Goal: Complete application form

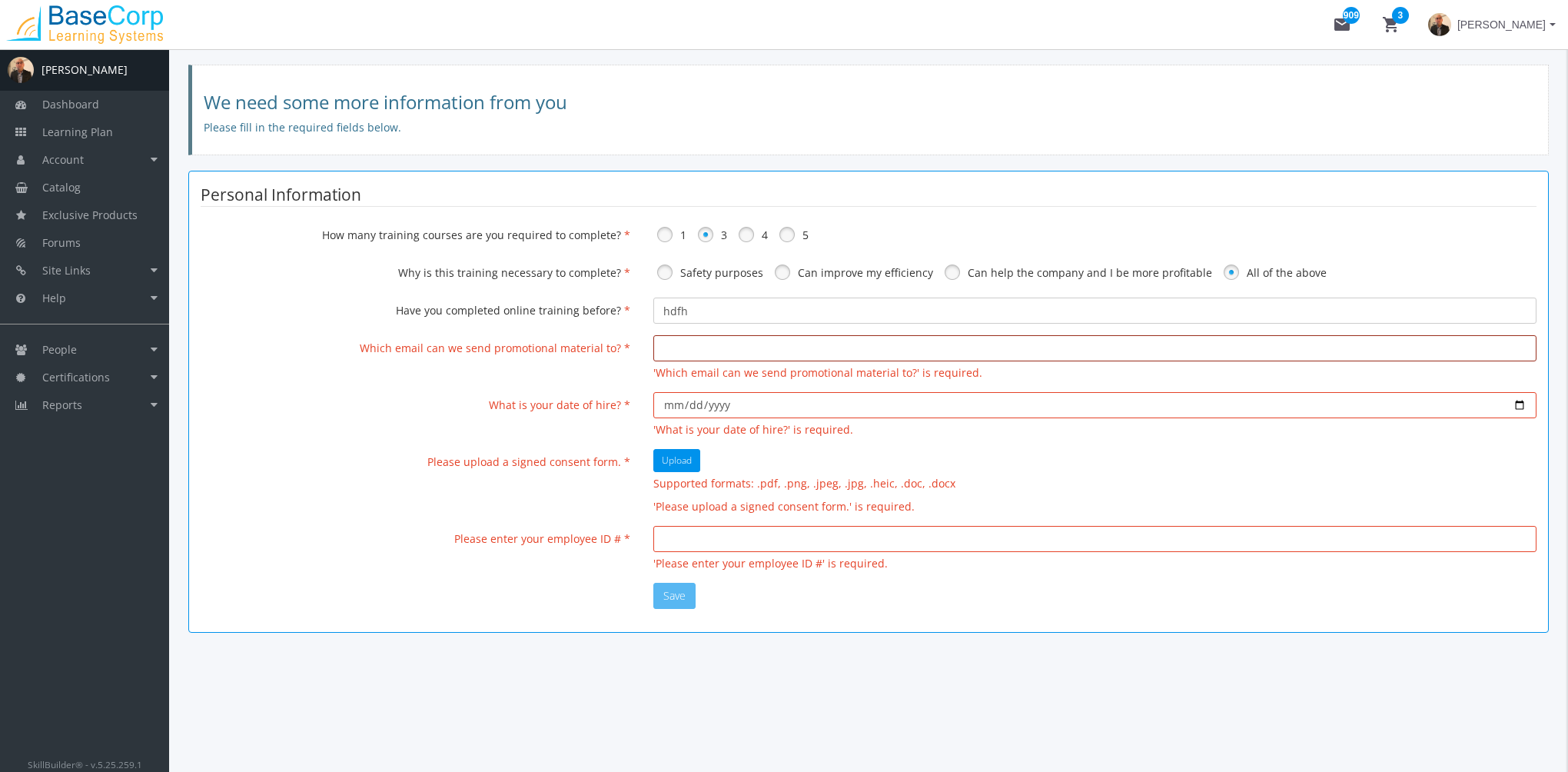
click at [687, 341] on input "email" at bounding box center [1095, 348] width 883 height 26
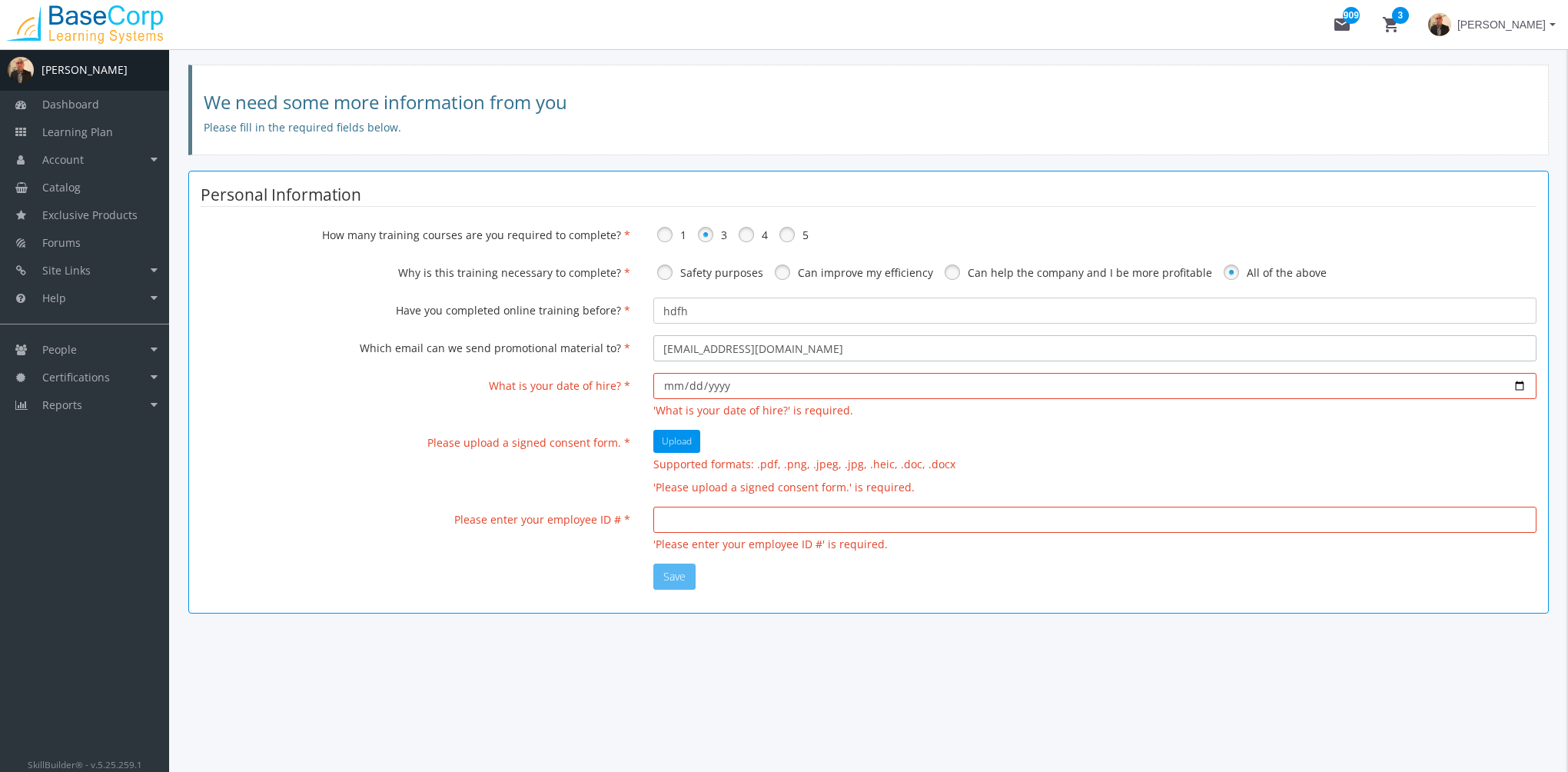
type input "[EMAIL_ADDRESS][DOMAIN_NAME]"
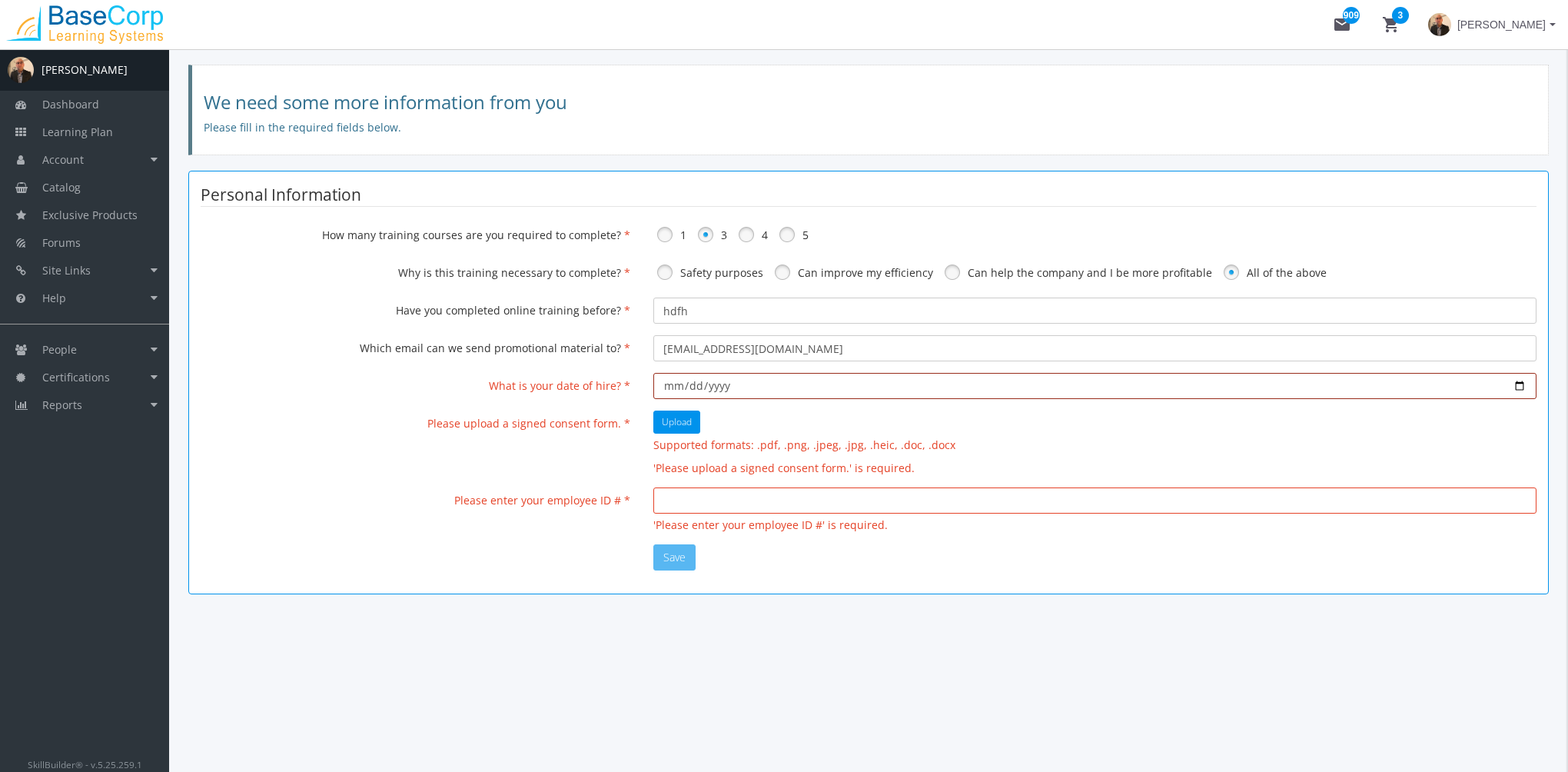
type input "[DATE]"
click at [686, 434] on div "Upload Supported formats: .pdf, .png, .jpeg, .jpg, .heic, .doc, .docx" at bounding box center [1095, 431] width 883 height 42
click at [692, 423] on button "Upload" at bounding box center [677, 422] width 47 height 23
type input "C:\fakepath\Getting Started Guide.pdf"
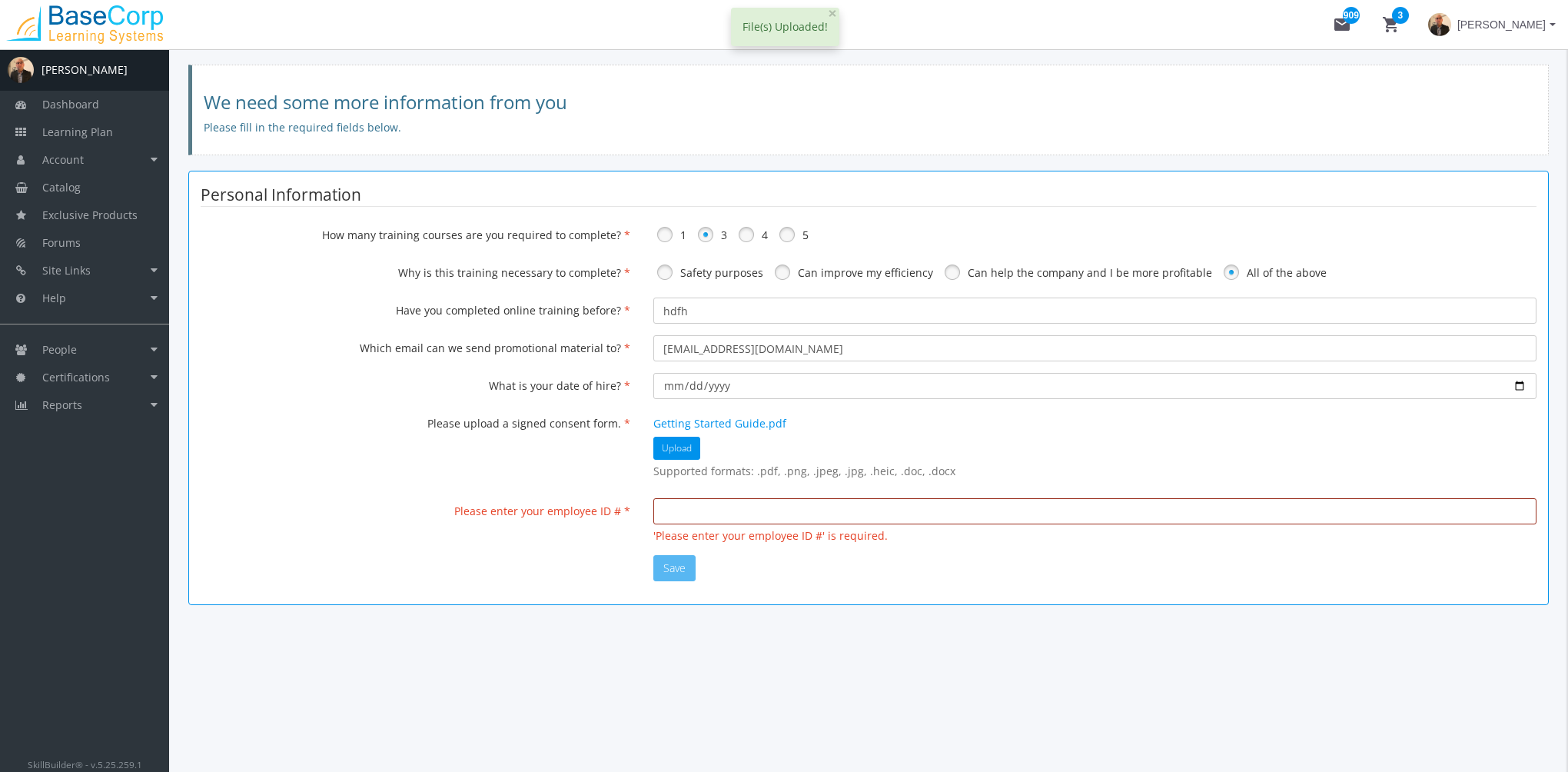
click at [733, 509] on input "text" at bounding box center [1095, 511] width 883 height 26
click at [813, 585] on div "Personal Information Gender [DEMOGRAPHIC_DATA] [DEMOGRAPHIC_DATA] Birthdate Pho…" at bounding box center [869, 388] width 1360 height 434
click at [743, 513] on input "5555555" at bounding box center [1095, 511] width 883 height 26
type input "5"
click at [737, 556] on div "Save" at bounding box center [1094, 568] width 906 height 26
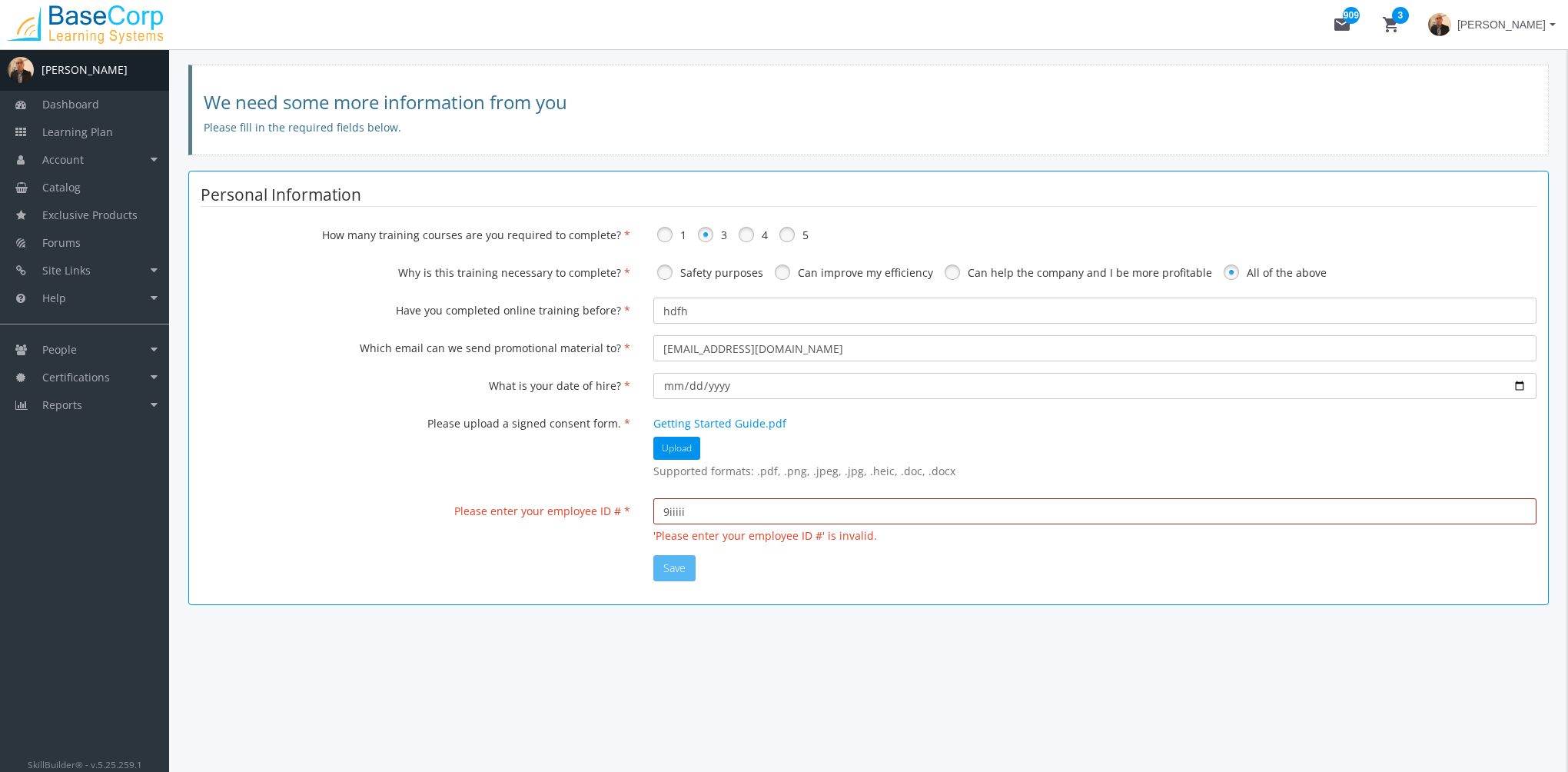
drag, startPoint x: 633, startPoint y: 502, endPoint x: 552, endPoint y: 492, distance: 81.6
click at [552, 492] on fieldset "Personal Information Gender [DEMOGRAPHIC_DATA] [DEMOGRAPHIC_DATA] Birthdate Pho…" at bounding box center [868, 368] width 1335 height 372
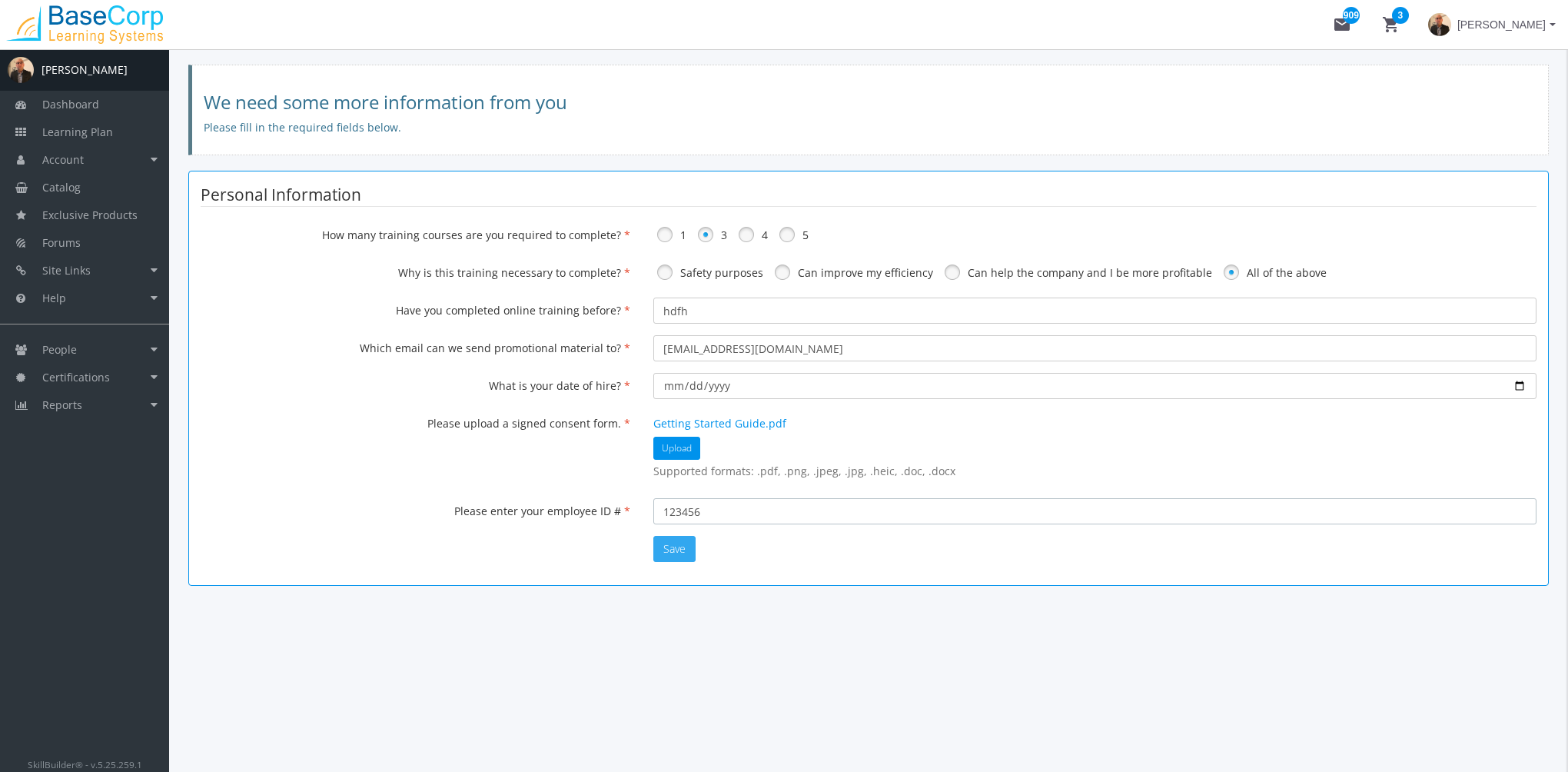
type input "123456"
click at [667, 546] on button "Save" at bounding box center [674, 548] width 42 height 26
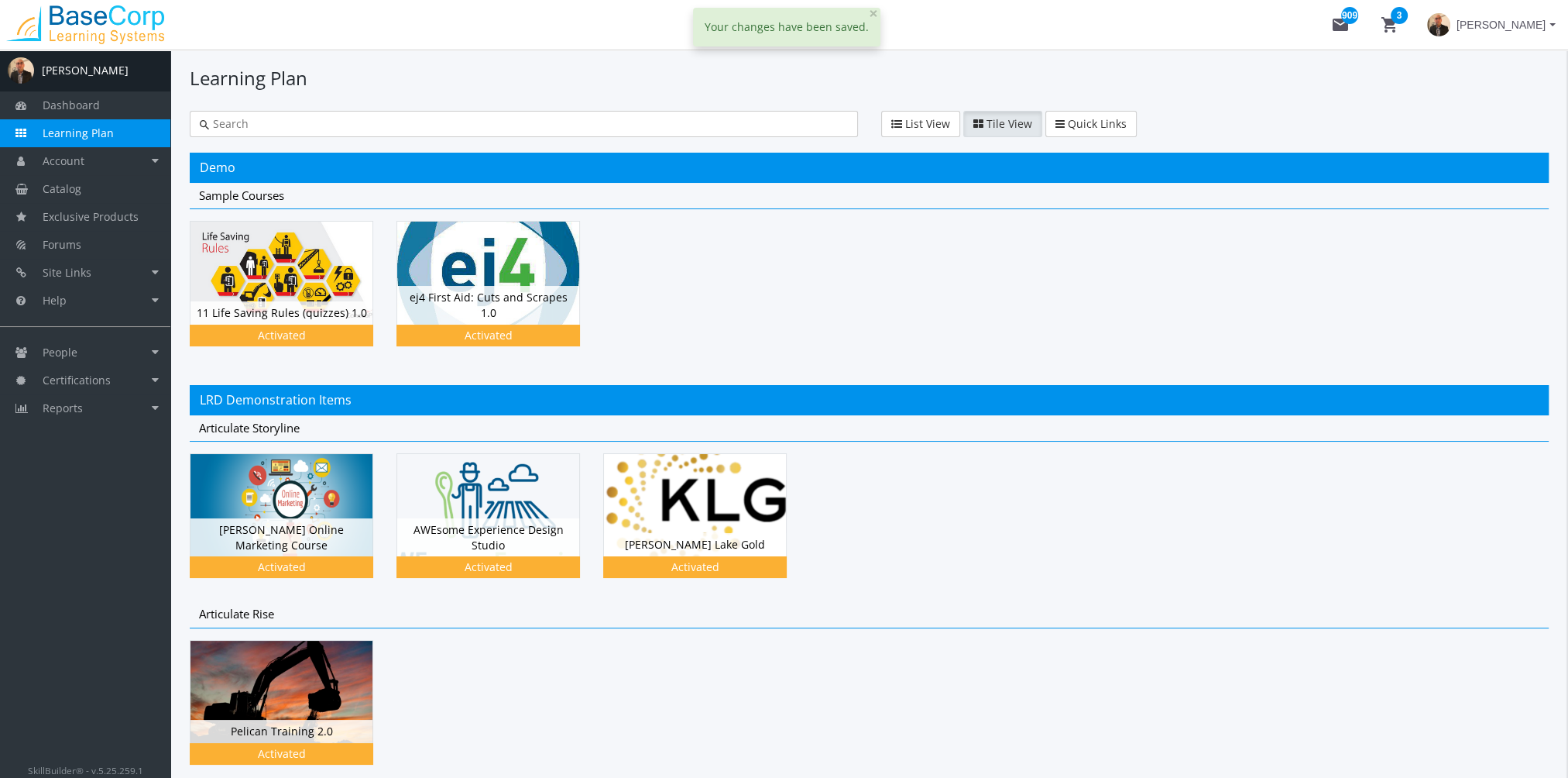
click at [1490, 25] on span "[PERSON_NAME]" at bounding box center [1500, 25] width 89 height 28
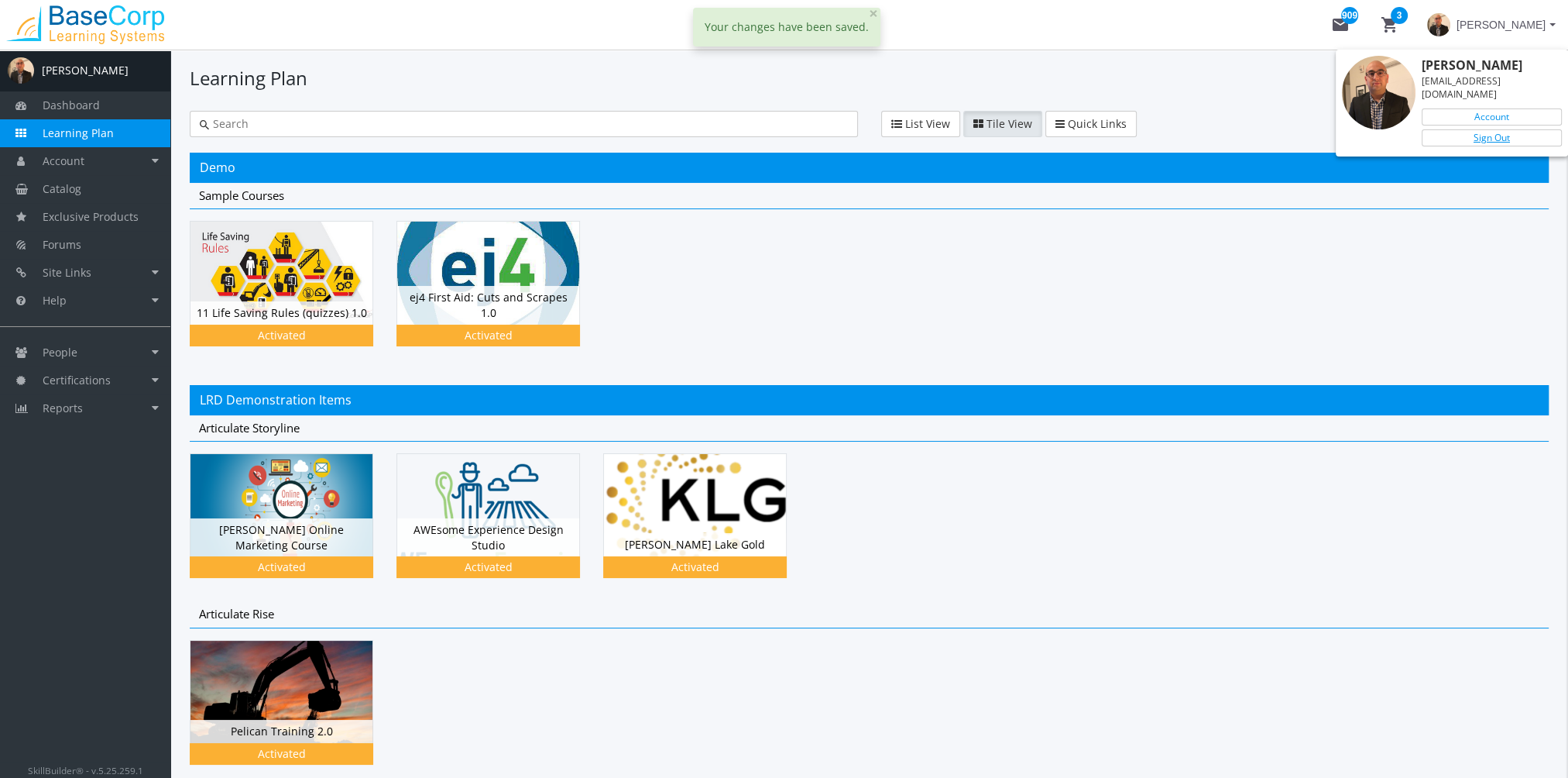
drag, startPoint x: 1475, startPoint y: 124, endPoint x: 1438, endPoint y: 127, distance: 37.1
click at [1475, 129] on link "Sign Out" at bounding box center [1491, 137] width 140 height 17
